Goal: Transaction & Acquisition: Subscribe to service/newsletter

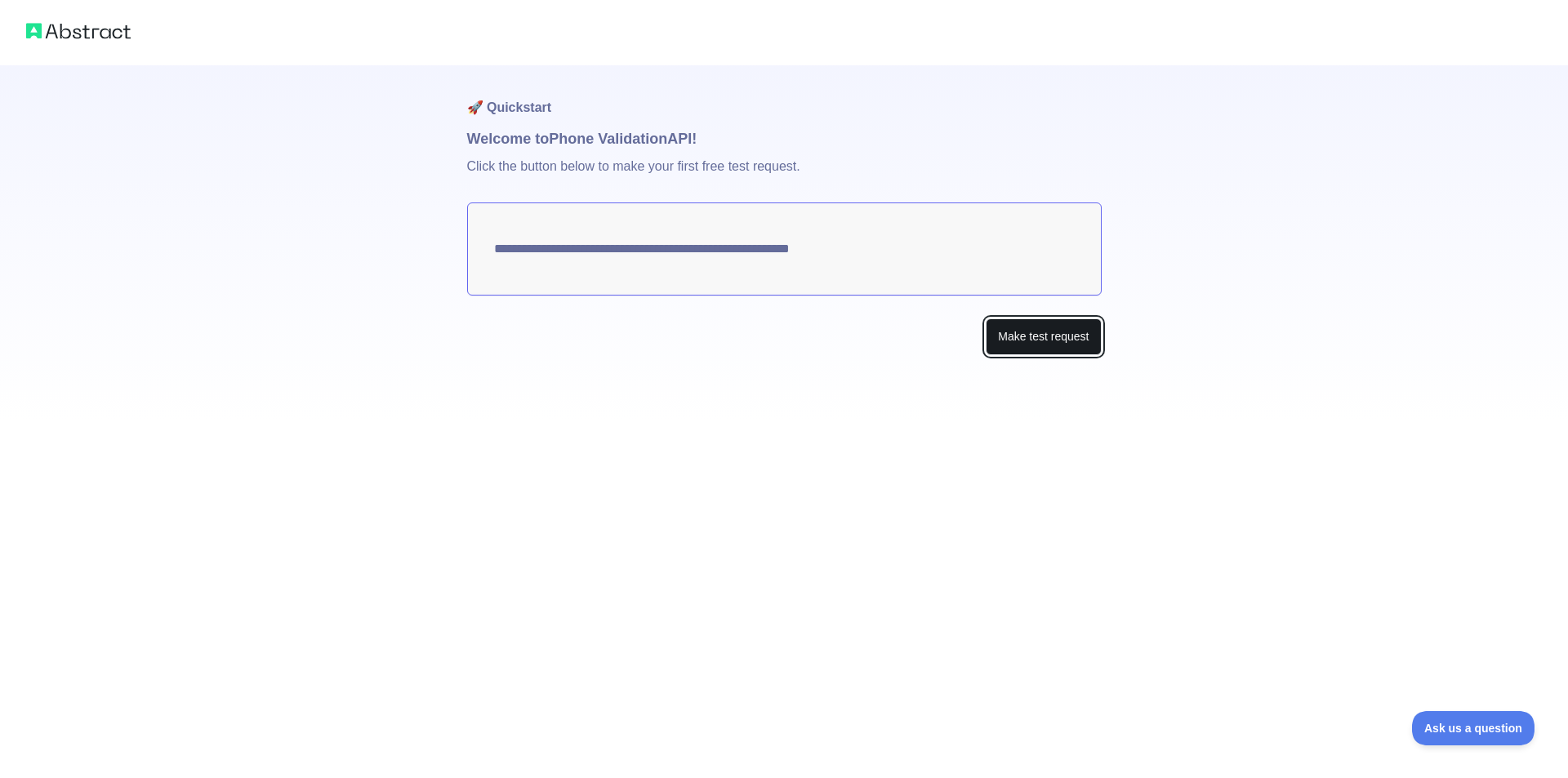
click at [1021, 335] on button "Make test request" at bounding box center [1043, 337] width 115 height 37
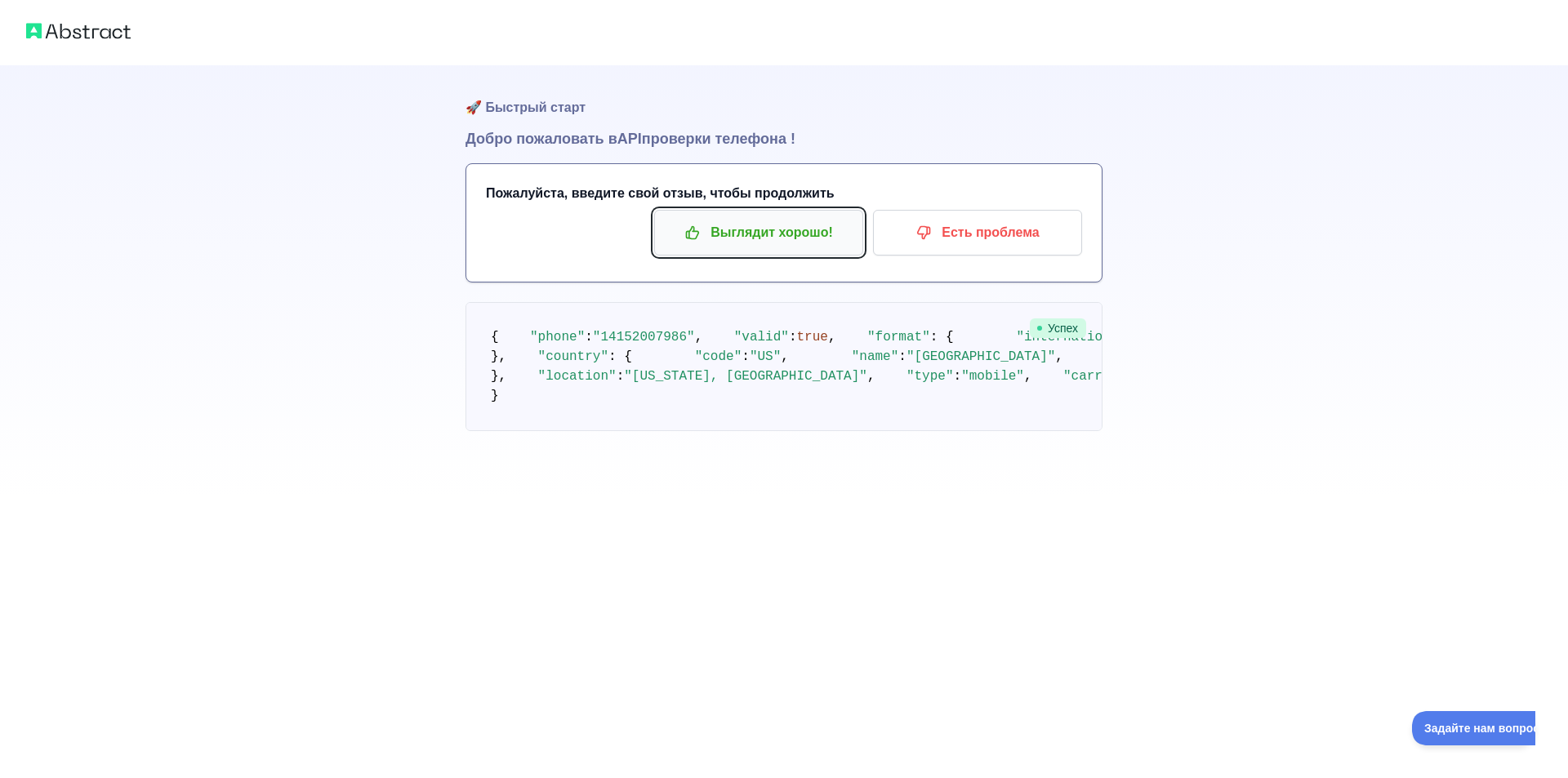
click at [816, 242] on font "Выглядит хорошо!" at bounding box center [772, 232] width 123 height 26
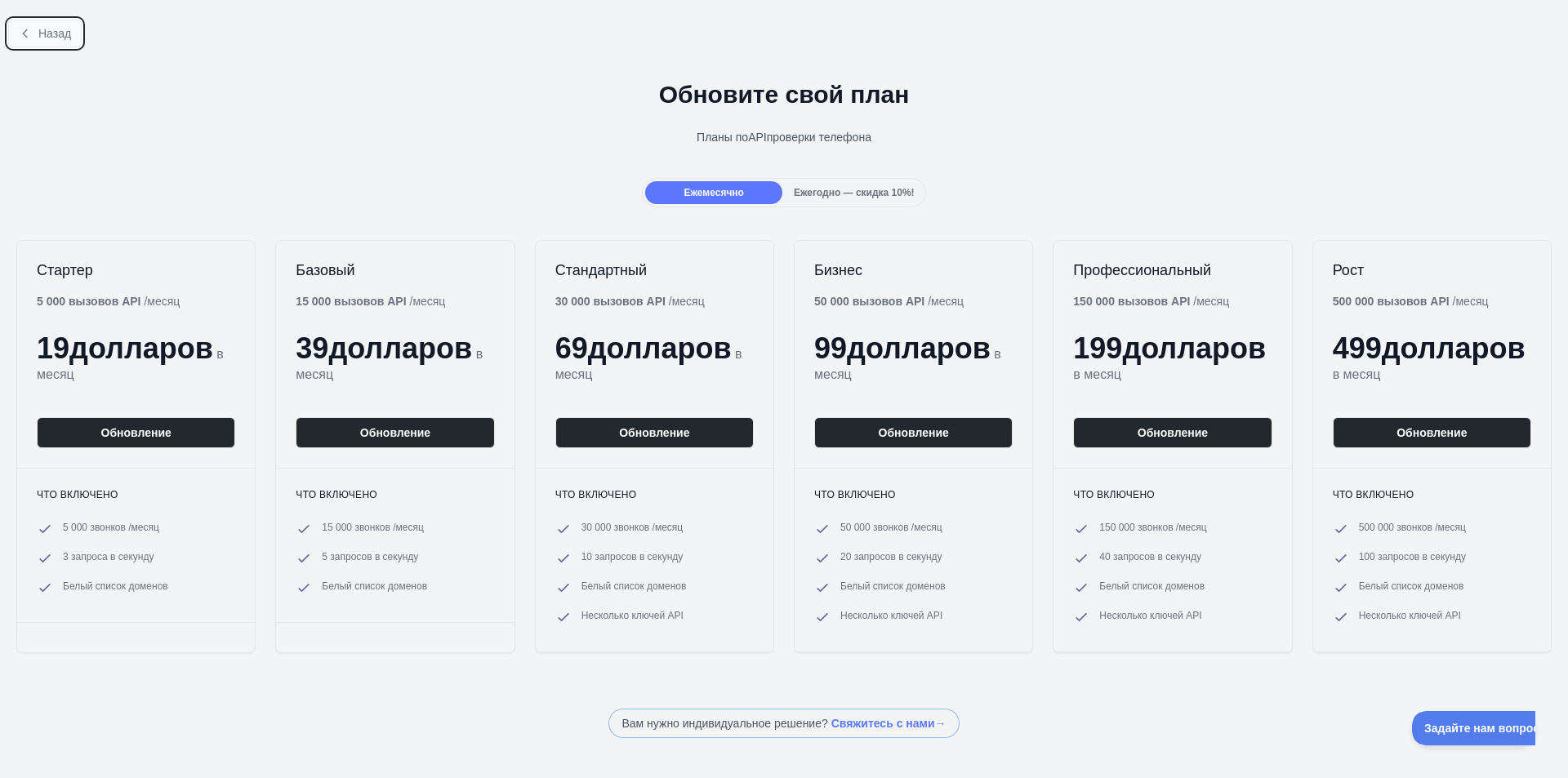
click at [41, 33] on font "Назад" at bounding box center [54, 33] width 33 height 13
